Goal: Transaction & Acquisition: Book appointment/travel/reservation

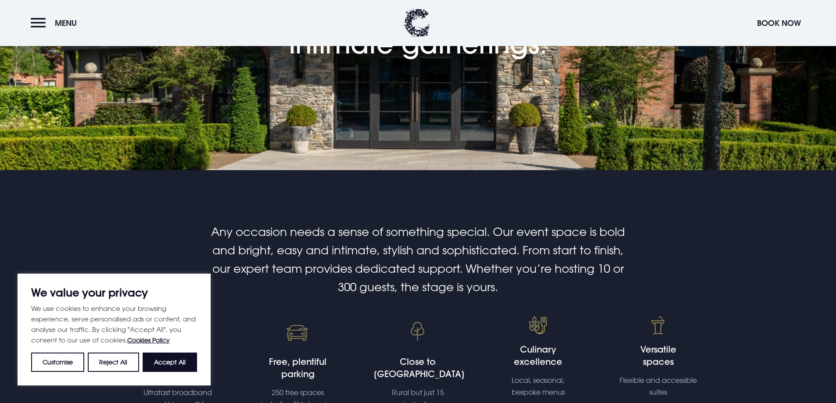
scroll to position [307, 0]
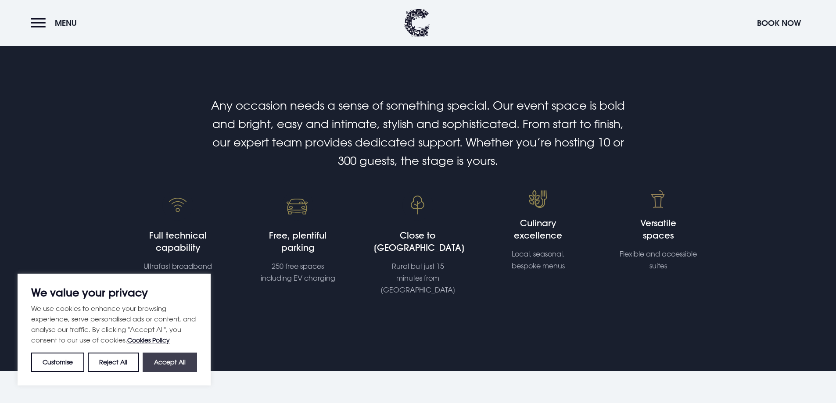
click at [167, 358] on button "Accept All" at bounding box center [170, 362] width 54 height 19
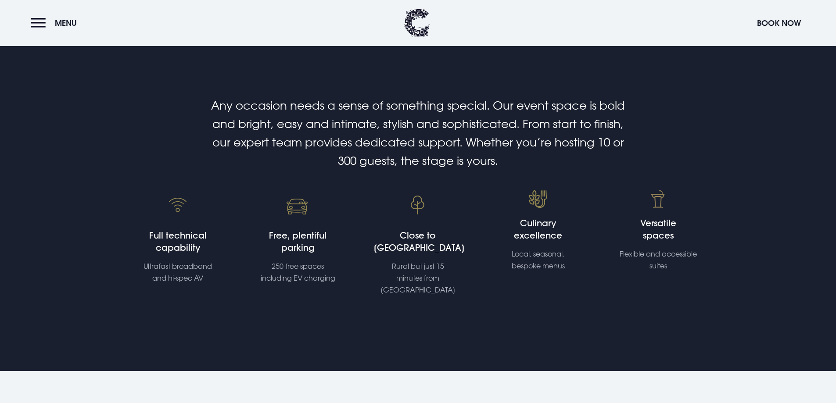
checkbox input "true"
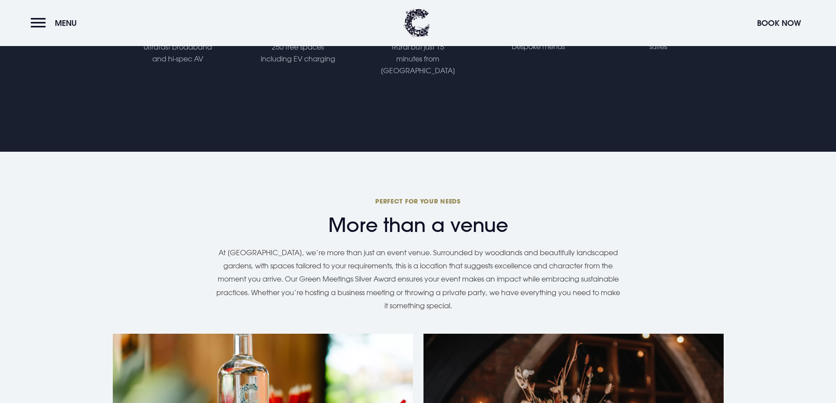
scroll to position [833, 0]
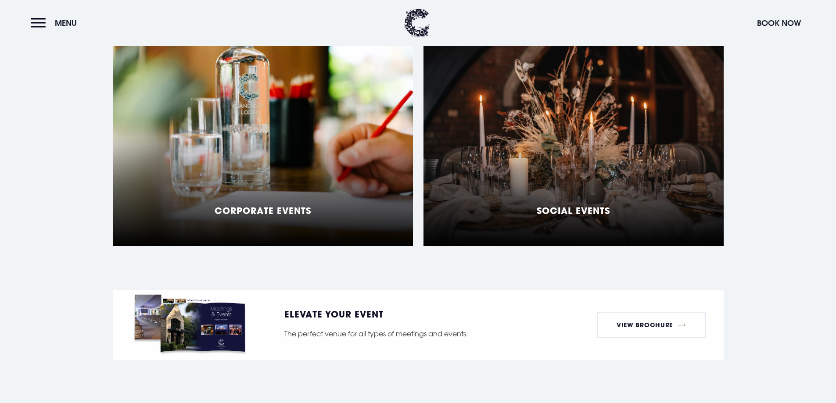
click at [248, 153] on div "Corporate Events" at bounding box center [263, 136] width 300 height 219
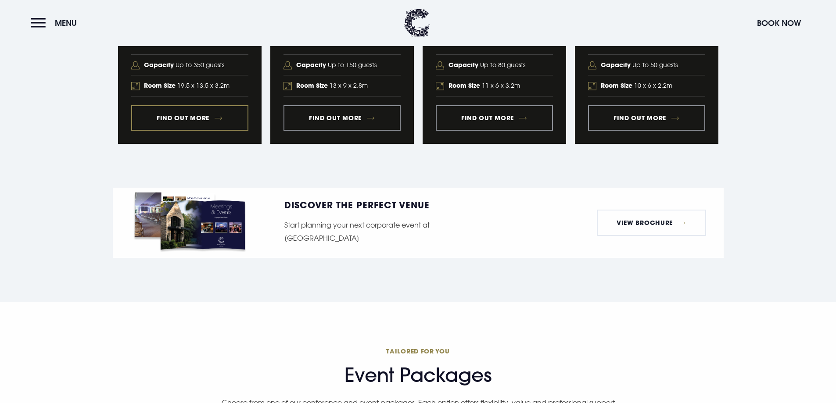
scroll to position [1053, 0]
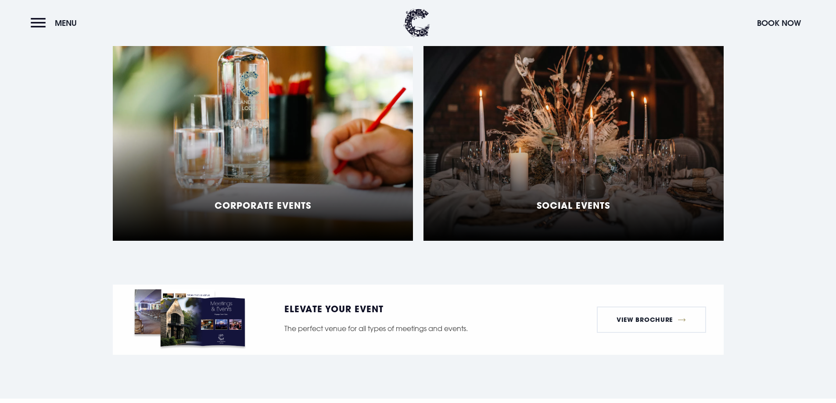
scroll to position [833, 0]
